Goal: Task Accomplishment & Management: Manage account settings

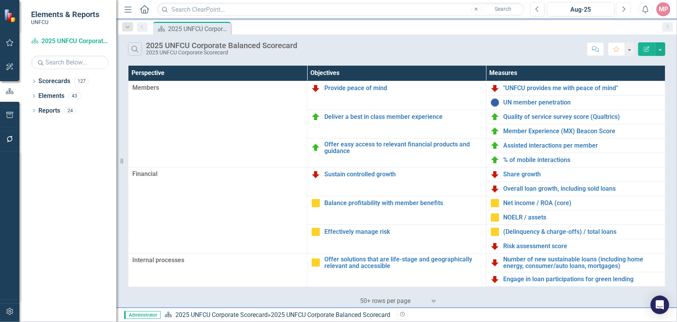
click at [625, 11] on icon "Next" at bounding box center [623, 9] width 4 height 7
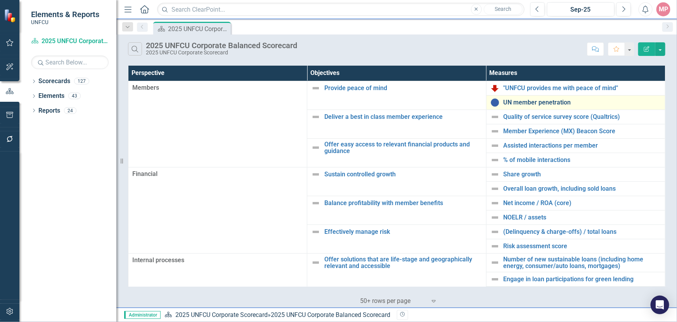
click at [536, 103] on link "UN member penetration" at bounding box center [583, 102] width 158 height 7
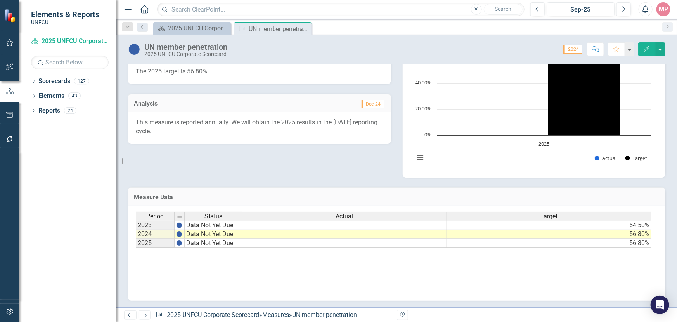
drag, startPoint x: 648, startPoint y: 239, endPoint x: 651, endPoint y: 248, distance: 9.6
click at [651, 248] on div "Period Status Actual Target 2023 Data Not Yet Due 54.50% 2024 Data Not Yet Due …" at bounding box center [394, 229] width 516 height 36
click at [317, 245] on td at bounding box center [344, 243] width 204 height 9
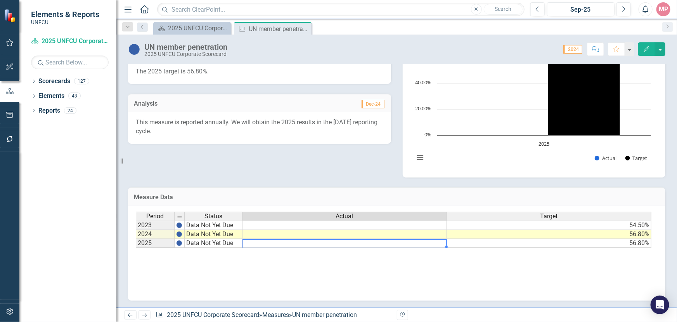
click at [317, 245] on td at bounding box center [344, 243] width 204 height 9
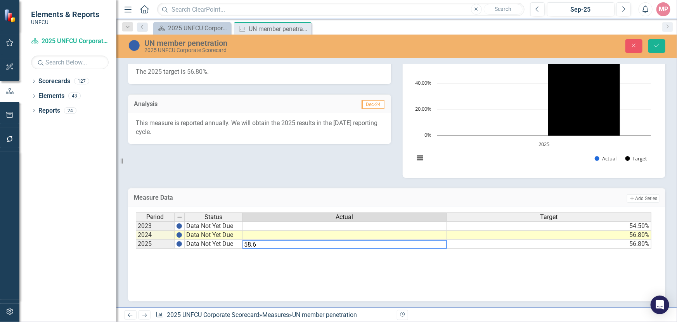
drag, startPoint x: 551, startPoint y: 251, endPoint x: 591, endPoint y: 248, distance: 39.8
click at [590, 248] on div "Period Status Actual Target 2023 Data Not Yet Due 54.50% 2024 Data Not Yet Due …" at bounding box center [394, 230] width 516 height 36
drag, startPoint x: 638, startPoint y: 250, endPoint x: 661, endPoint y: 247, distance: 23.0
click at [661, 247] on div "Measure Data Add Add Series Period Status Actual Target 2023 Data Not Yet Due 5…" at bounding box center [396, 239] width 549 height 123
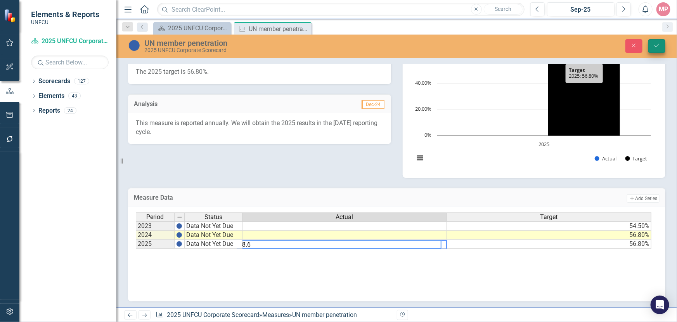
type textarea "58.6"
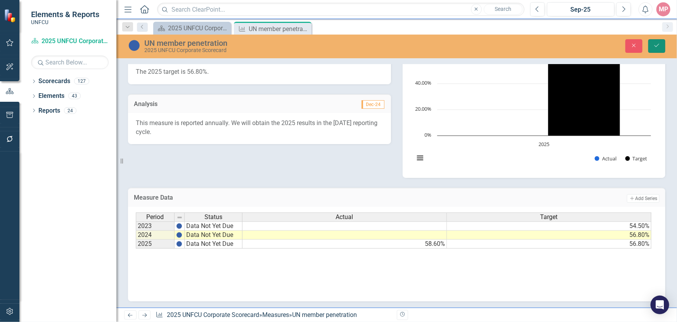
drag, startPoint x: 662, startPoint y: 47, endPoint x: 659, endPoint y: 52, distance: 5.4
click at [662, 47] on button "Save" at bounding box center [656, 46] width 17 height 14
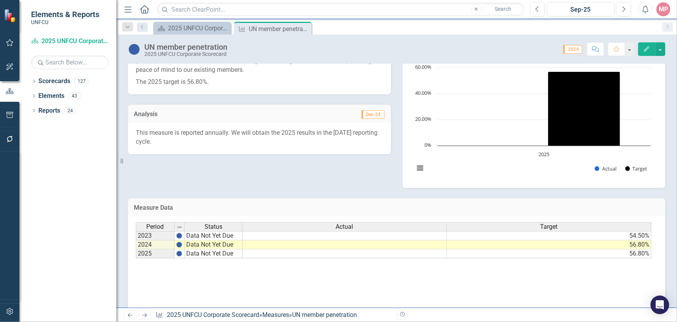
scroll to position [151, 0]
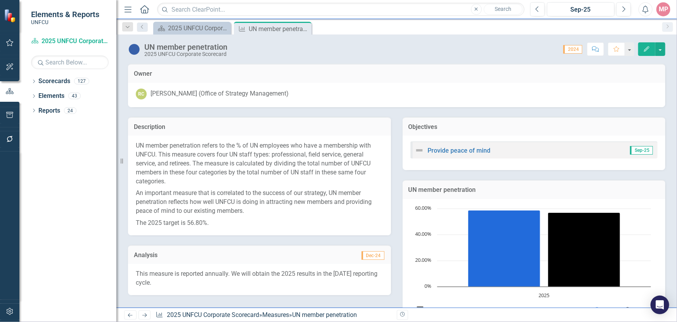
click at [573, 50] on span "2024" at bounding box center [572, 49] width 19 height 9
click at [573, 49] on span "2024" at bounding box center [572, 49] width 19 height 9
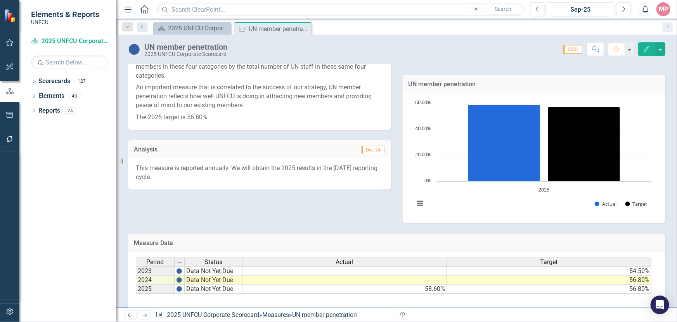
click at [367, 149] on span "Dec-24" at bounding box center [373, 149] width 23 height 9
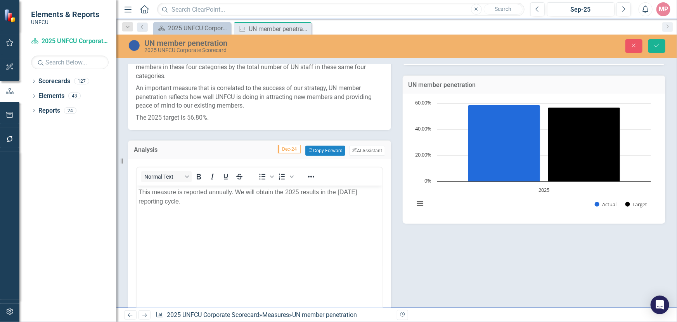
scroll to position [0, 0]
click at [287, 148] on span "Dec-24" at bounding box center [289, 149] width 23 height 9
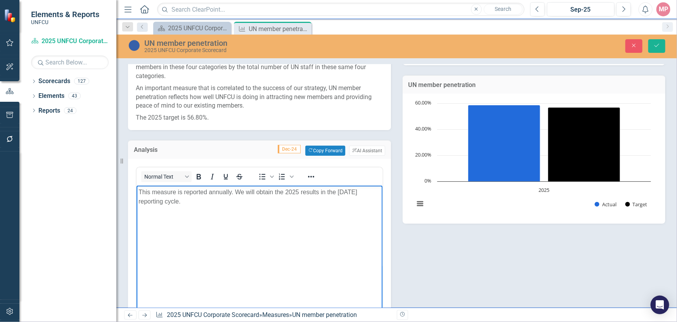
drag, startPoint x: 201, startPoint y: 204, endPoint x: 139, endPoint y: 190, distance: 64.1
click at [136, 186] on html "This measure is reported annually. We will obtain the 2025 results in the [DATE…" at bounding box center [259, 243] width 246 height 116
copy p "This measure is reported annually. We will obtain the 2025 results in the [DATE…"
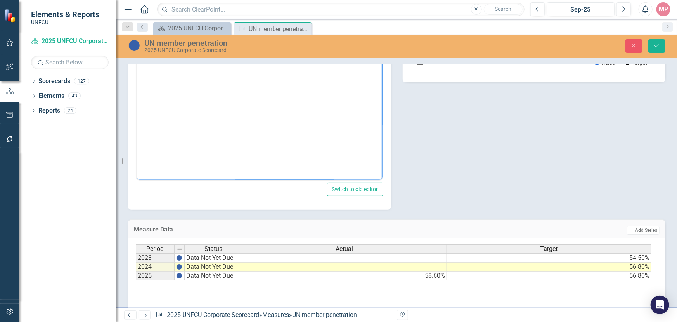
scroll to position [106, 0]
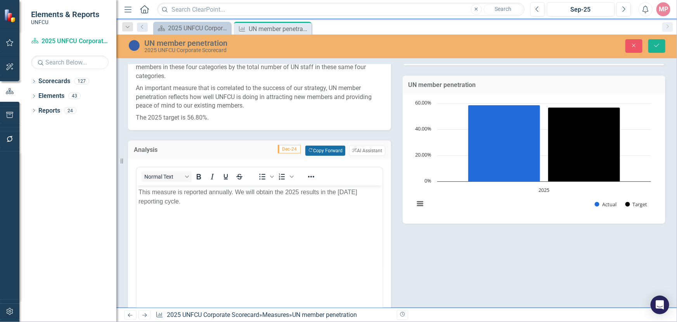
click at [317, 151] on button "Copy Forward Copy Forward" at bounding box center [325, 150] width 40 height 10
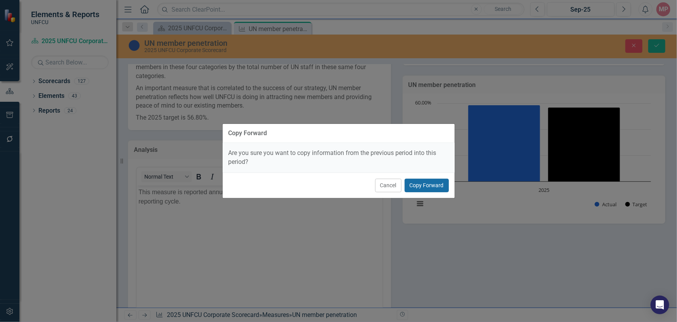
click at [425, 186] on button "Copy Forward" at bounding box center [427, 185] width 44 height 14
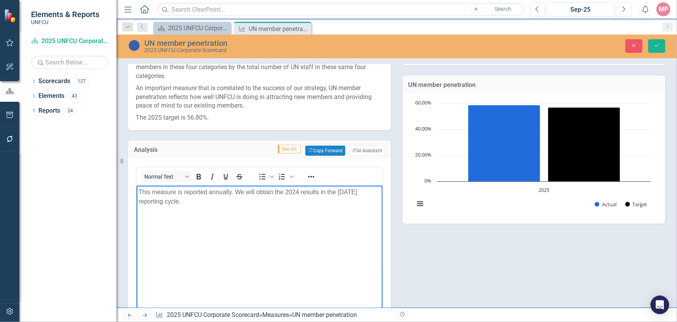
drag, startPoint x: 204, startPoint y: 204, endPoint x: 118, endPoint y: 186, distance: 88.3
click at [136, 186] on html "This measure is reported annually. We will obtain the 2024 results in the [DATE…" at bounding box center [259, 243] width 246 height 116
paste body "Rich Text Area. Press ALT-0 for help."
click at [242, 217] on body "This measure is reported annually. We will obtain the 2025 results in the [DATE…" at bounding box center [259, 243] width 246 height 116
click at [306, 28] on icon "Close" at bounding box center [304, 29] width 8 height 6
